Goal: Browse casually

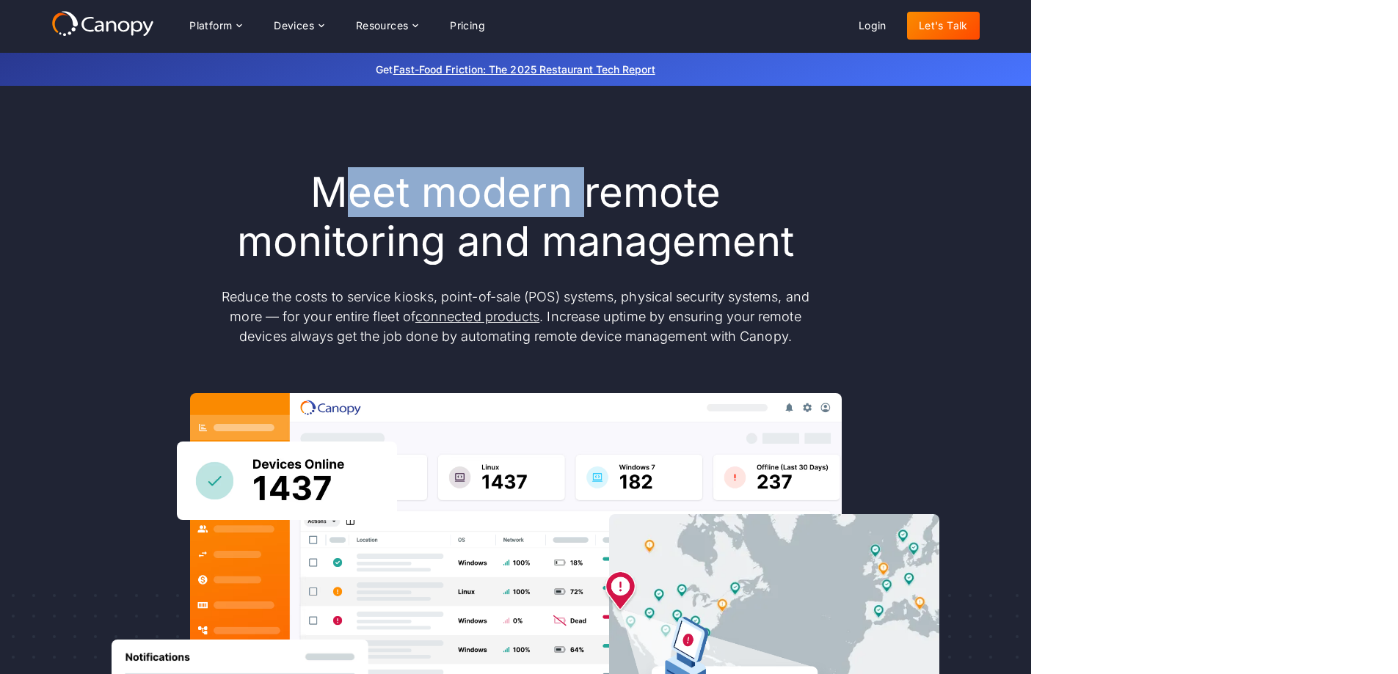
drag, startPoint x: 501, startPoint y: 198, endPoint x: 599, endPoint y: 198, distance: 97.6
click at [597, 198] on h1 "Meet modern remote monitoring and management" at bounding box center [516, 217] width 616 height 98
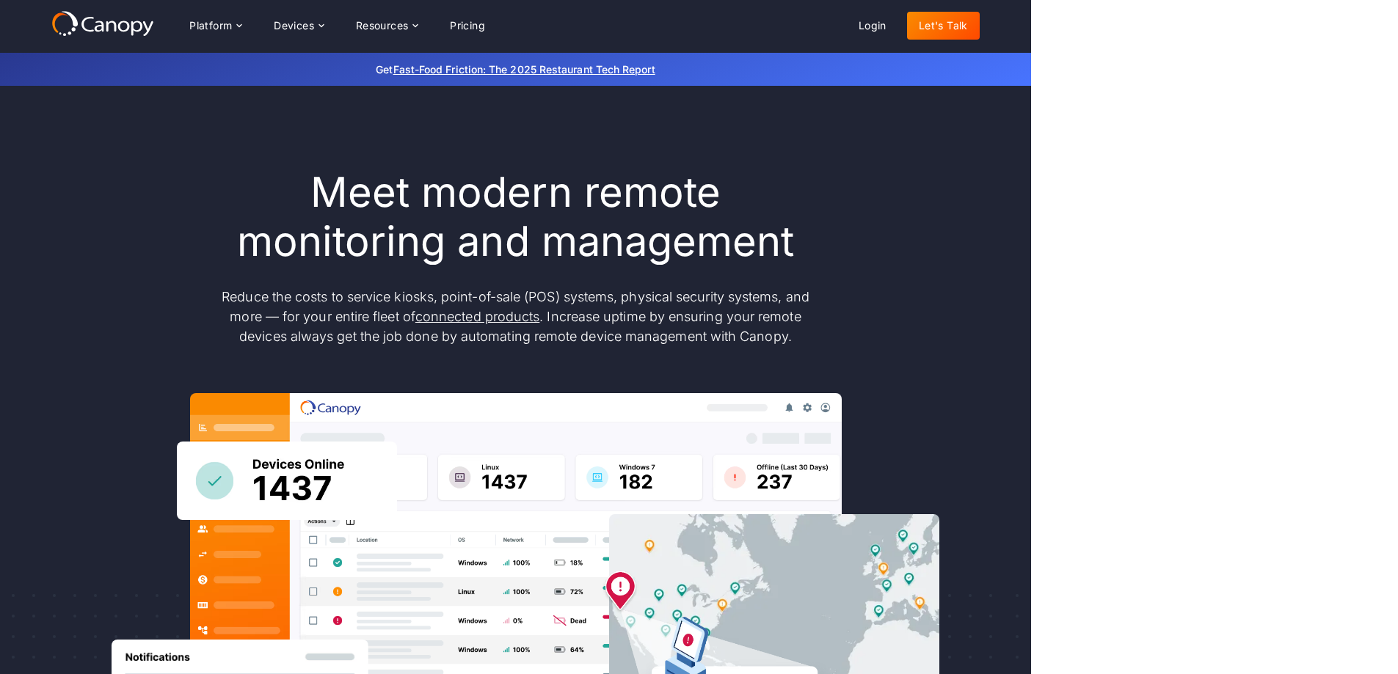
click at [647, 200] on h1 "Meet modern remote monitoring and management" at bounding box center [516, 217] width 616 height 98
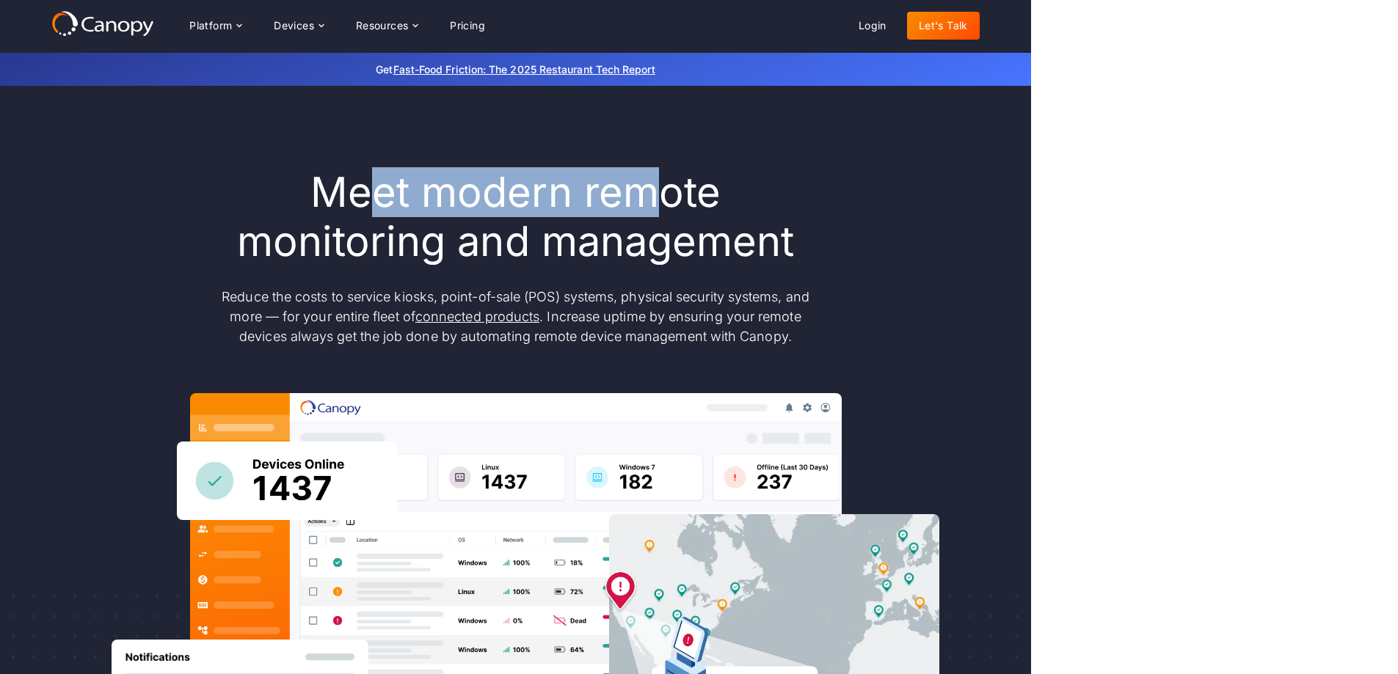
drag, startPoint x: 615, startPoint y: 200, endPoint x: 368, endPoint y: 193, distance: 246.6
click at [368, 193] on h1 "Meet modern remote monitoring and management" at bounding box center [516, 217] width 616 height 98
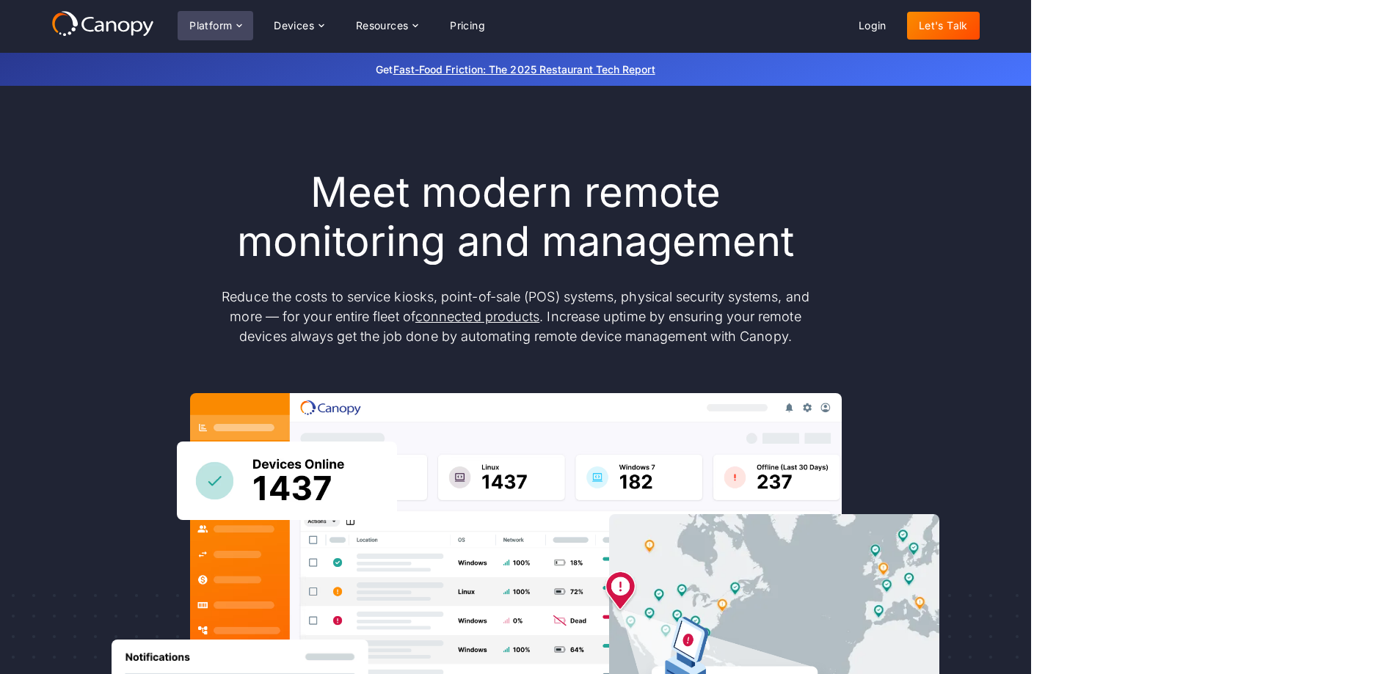
click at [227, 26] on div "Platform" at bounding box center [210, 26] width 43 height 10
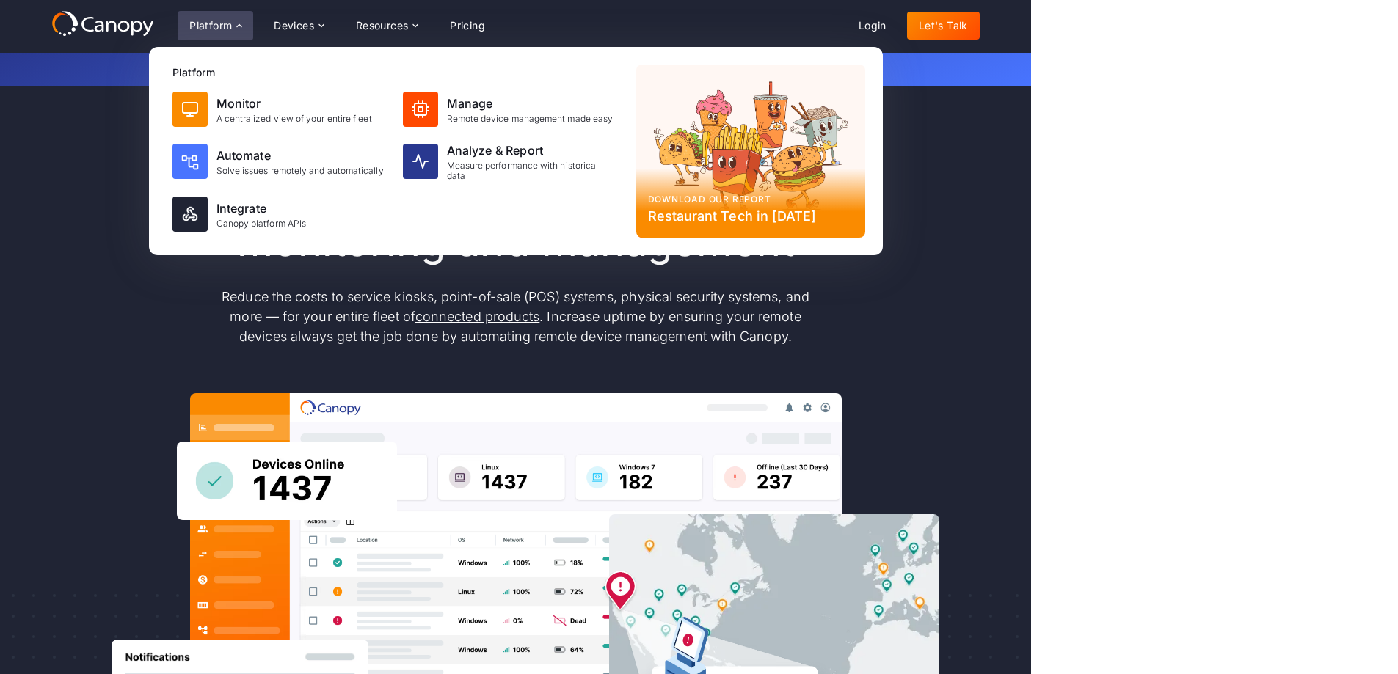
click at [227, 26] on div "Platform" at bounding box center [210, 26] width 43 height 10
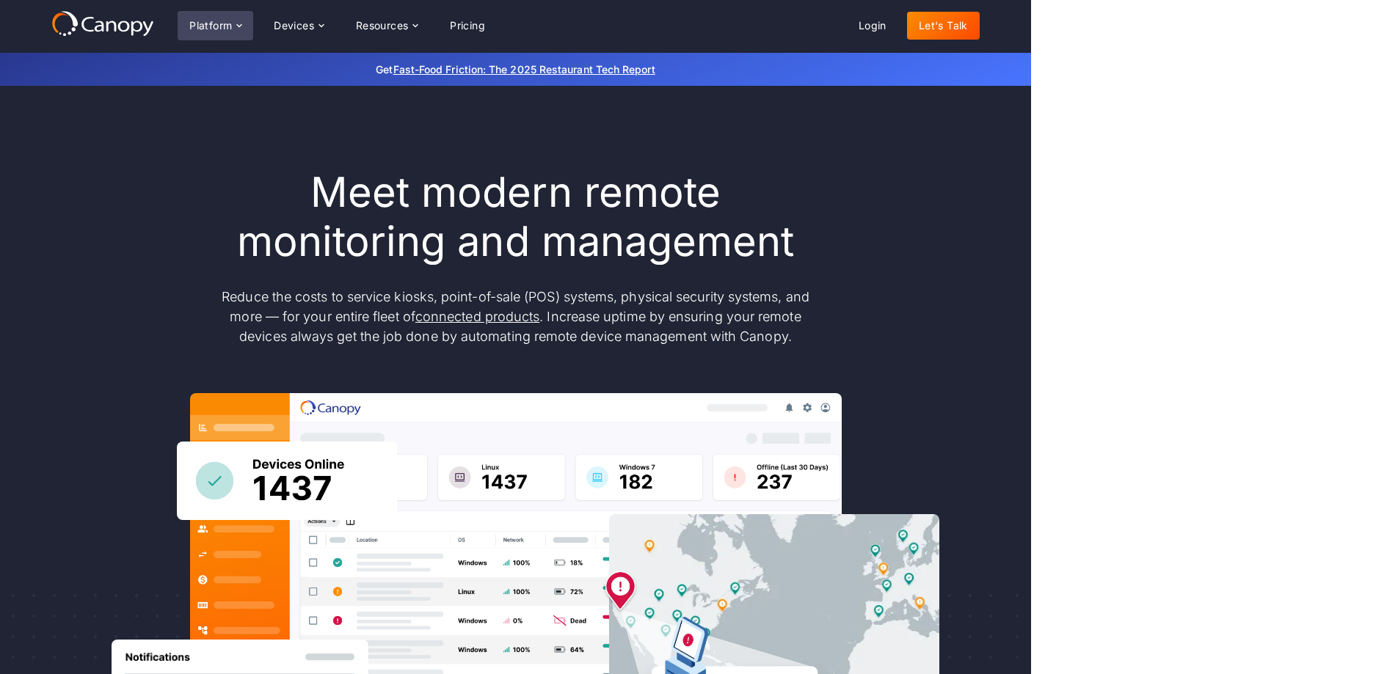
click at [227, 26] on div "Platform" at bounding box center [210, 26] width 43 height 10
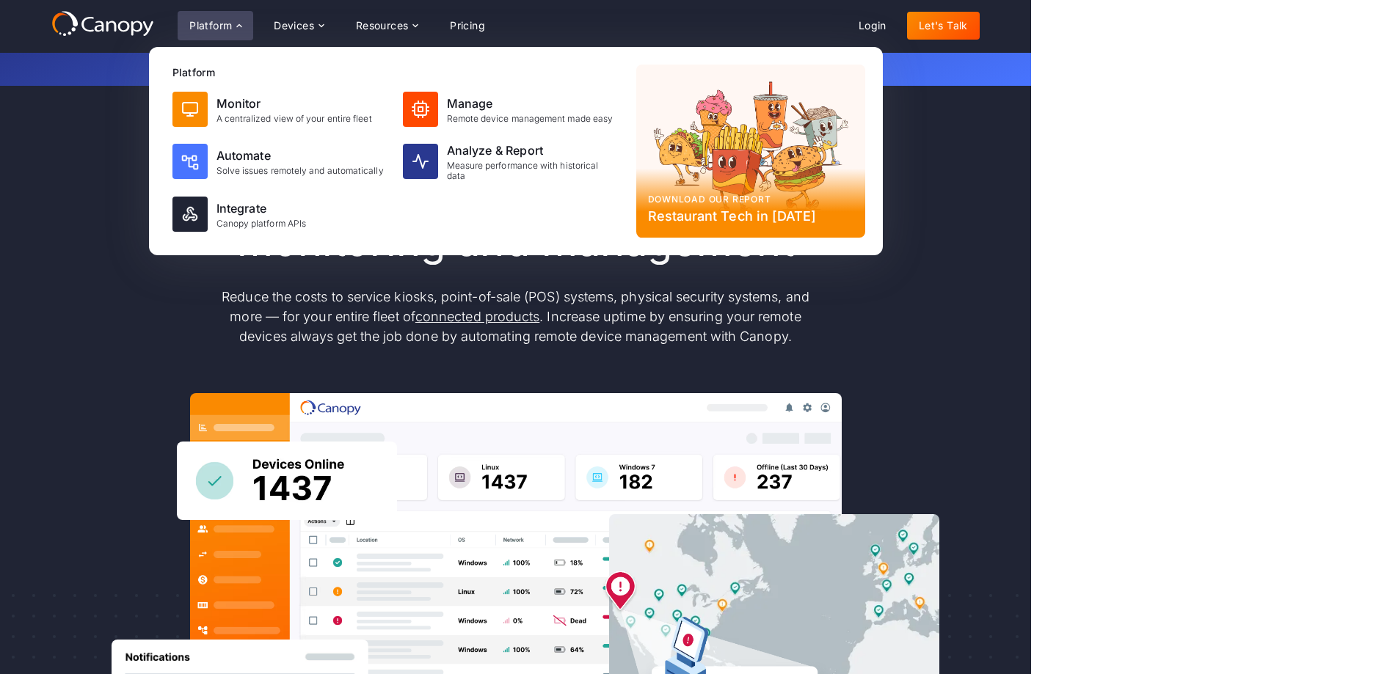
click at [83, 111] on div "Meet modern remote monitoring and management Reduce the costs to service kiosks…" at bounding box center [515, 481] width 928 height 790
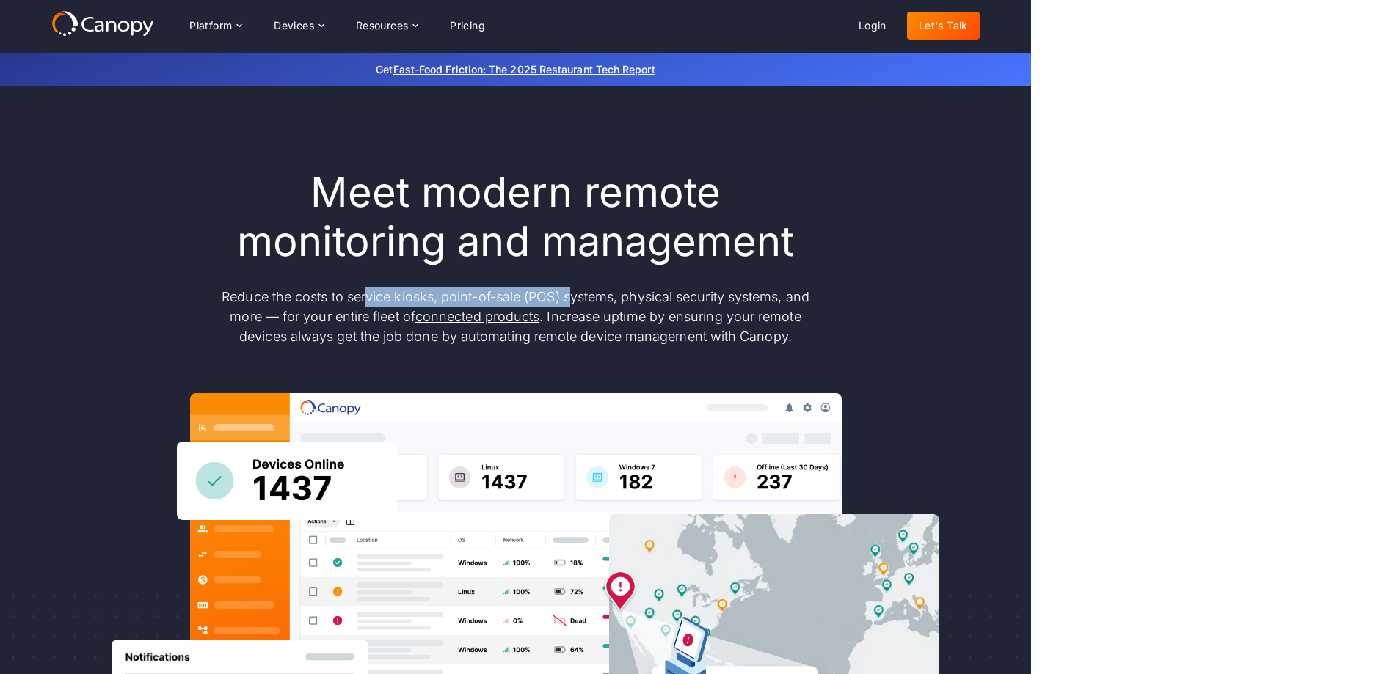
drag, startPoint x: 426, startPoint y: 288, endPoint x: 583, endPoint y: 290, distance: 157.0
click at [578, 290] on div "Meet modern remote monitoring and management Reduce the costs to service kiosks…" at bounding box center [516, 257] width 616 height 178
click at [583, 290] on p "Reduce the costs to service kiosks, point-of-sale (POS) systems, physical secur…" at bounding box center [516, 316] width 616 height 59
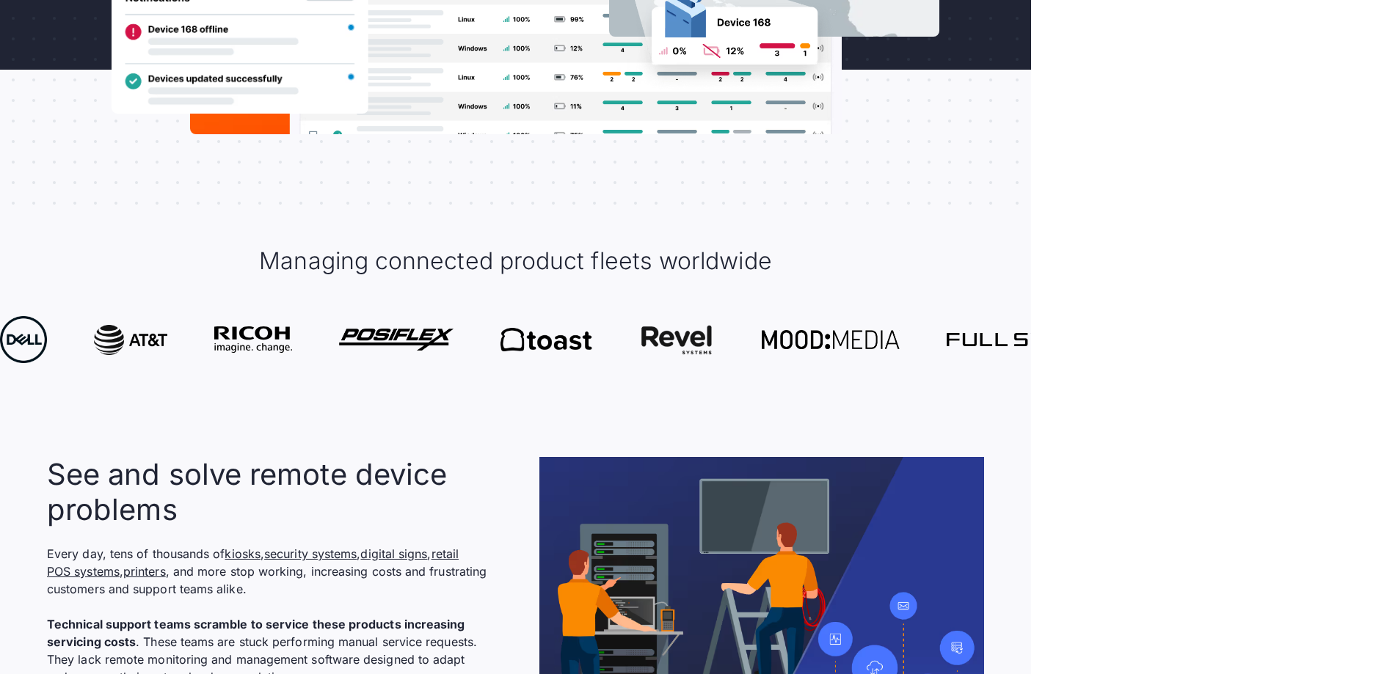
scroll to position [660, 0]
click at [346, 302] on div "Managing connected product fleets worldwide" at bounding box center [515, 260] width 928 height 89
